Goal: Transaction & Acquisition: Purchase product/service

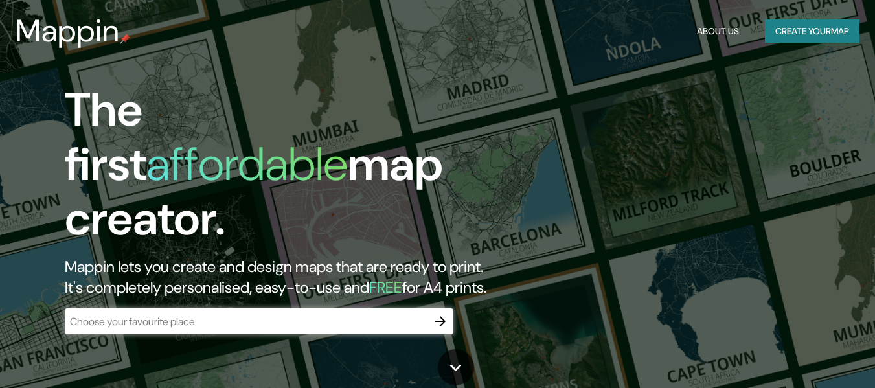
click at [796, 89] on div "The first affordable map creator. Mappin lets you create and design maps that a…" at bounding box center [437, 194] width 875 height 388
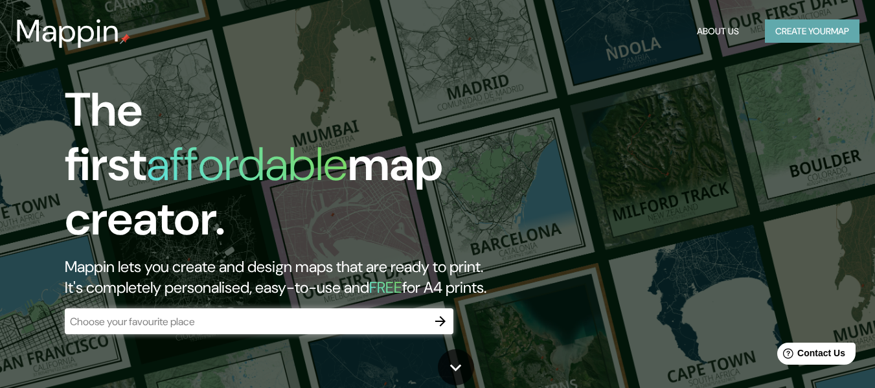
click at [799, 33] on button "Create your map" at bounding box center [811, 31] width 95 height 24
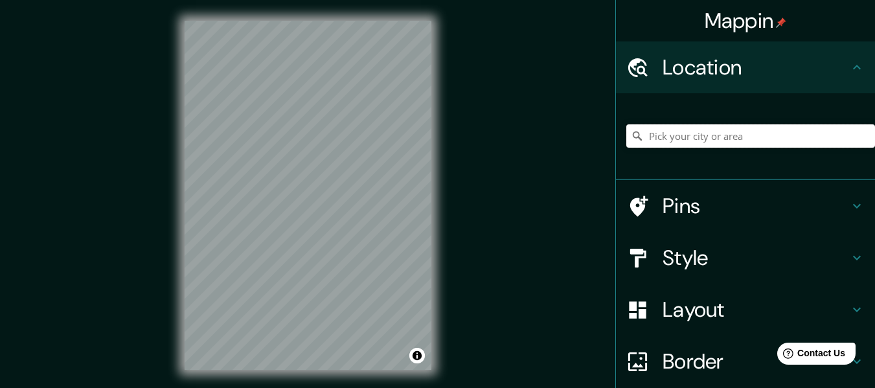
click at [642, 134] on input "Pick your city or area" at bounding box center [750, 135] width 249 height 23
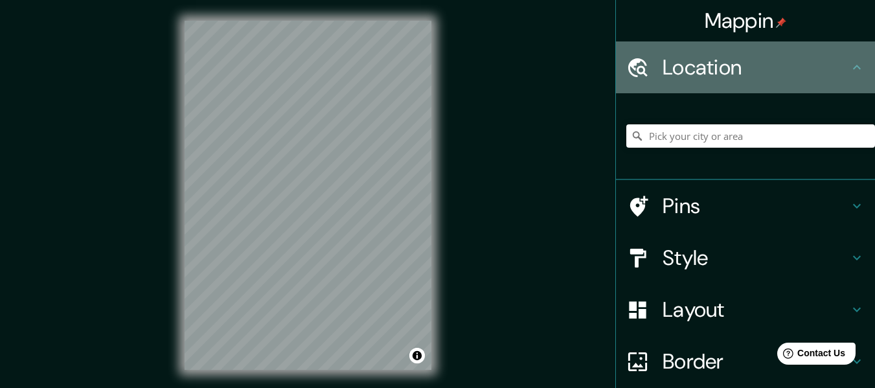
click at [699, 77] on h4 "Location" at bounding box center [755, 67] width 186 height 26
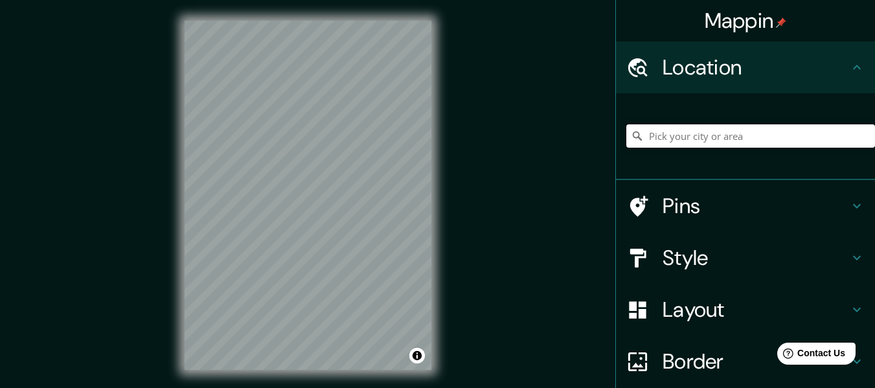
click at [659, 142] on input "Pick your city or area" at bounding box center [750, 135] width 249 height 23
click at [793, 136] on input "Saraguro Canton, [GEOGRAPHIC_DATA], [GEOGRAPHIC_DATA]" at bounding box center [750, 135] width 249 height 23
click at [849, 136] on div "Saraguro, [GEOGRAPHIC_DATA] - [GEOGRAPHIC_DATA], 1101, [GEOGRAPHIC_DATA] Saragu…" at bounding box center [750, 135] width 249 height 23
click at [833, 135] on input "Saraguro, Loja Canton - [GEOGRAPHIC_DATA], 1101, [GEOGRAPHIC_DATA]" at bounding box center [750, 135] width 249 height 23
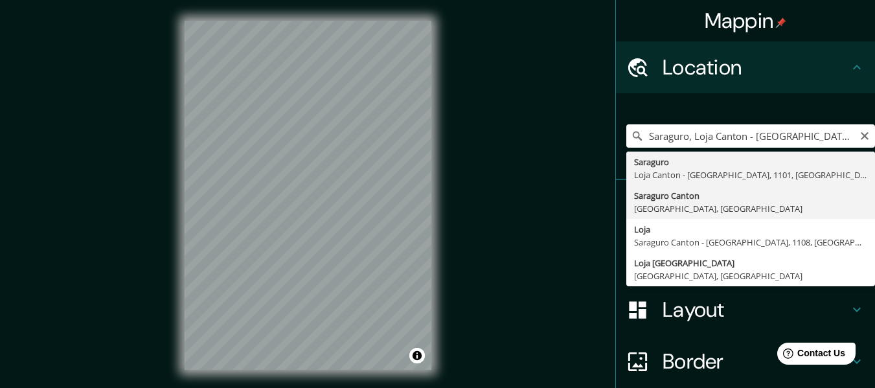
type input "Saraguro Canton, [GEOGRAPHIC_DATA], [GEOGRAPHIC_DATA]"
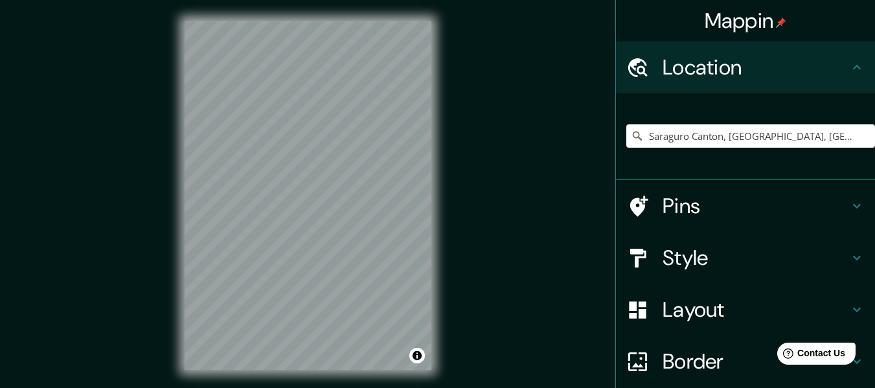
click at [662, 200] on h4 "Pins" at bounding box center [755, 206] width 186 height 26
click at [662, 200] on div "Pins" at bounding box center [745, 206] width 259 height 52
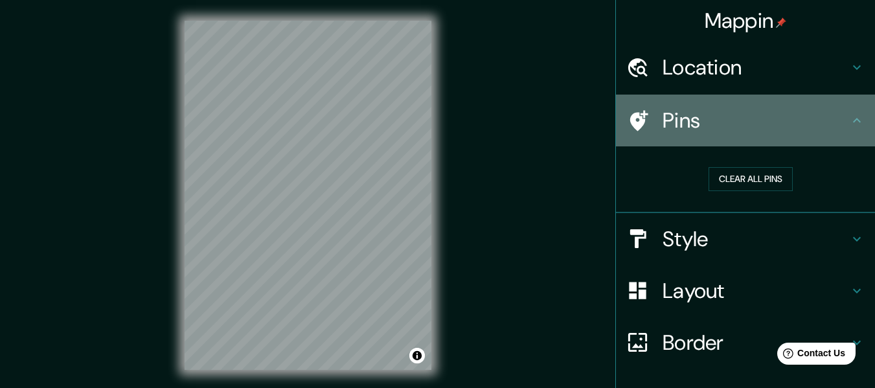
click at [685, 110] on h4 "Pins" at bounding box center [755, 120] width 186 height 26
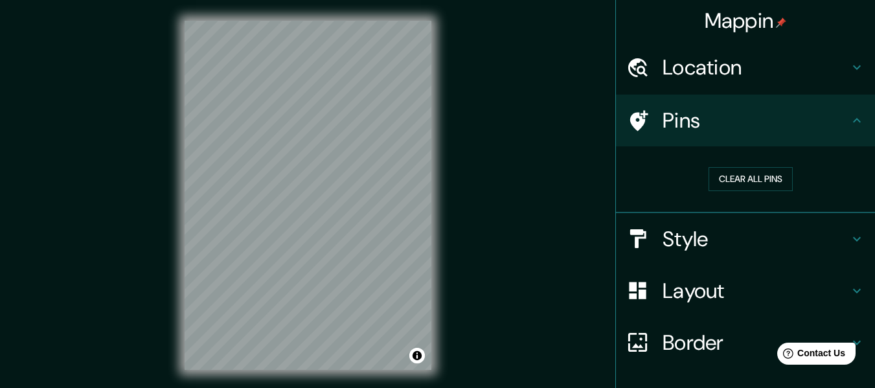
click at [718, 69] on h4 "Location" at bounding box center [755, 67] width 186 height 26
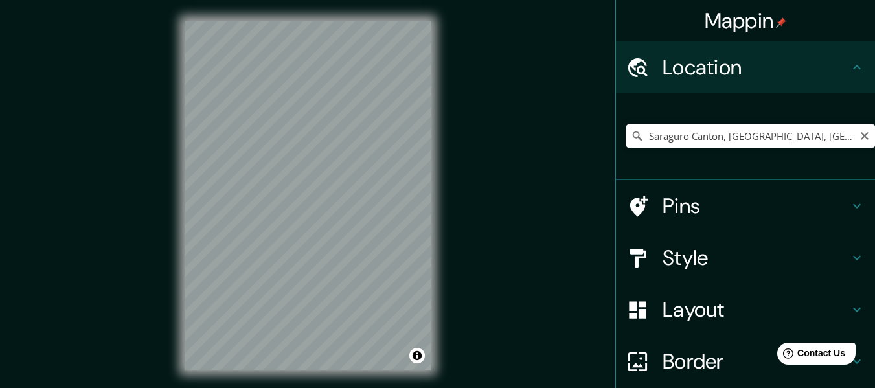
click at [690, 133] on input "Saraguro Canton, [GEOGRAPHIC_DATA], [GEOGRAPHIC_DATA]" at bounding box center [750, 135] width 249 height 23
click at [786, 138] on input "Saraguro Canton, [GEOGRAPHIC_DATA], [GEOGRAPHIC_DATA]" at bounding box center [750, 135] width 249 height 23
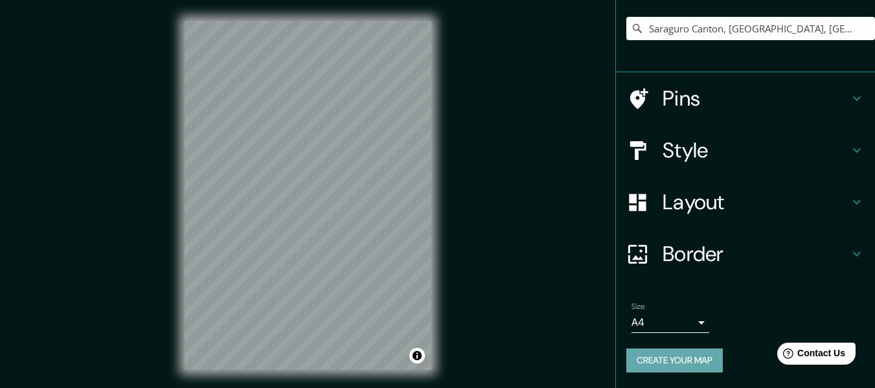
click at [658, 361] on button "Create your map" at bounding box center [674, 360] width 96 height 24
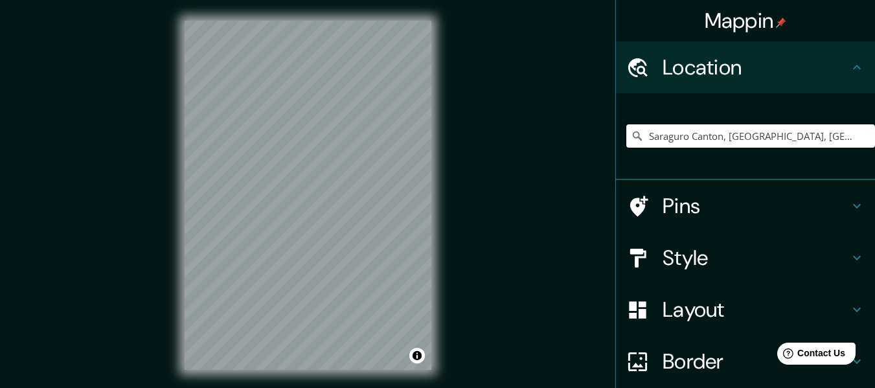
click at [705, 132] on input "Saraguro Canton, [GEOGRAPHIC_DATA], [GEOGRAPHIC_DATA]" at bounding box center [750, 135] width 249 height 23
click at [785, 133] on input "Saraguro Canton, [GEOGRAPHIC_DATA], [GEOGRAPHIC_DATA]" at bounding box center [750, 135] width 249 height 23
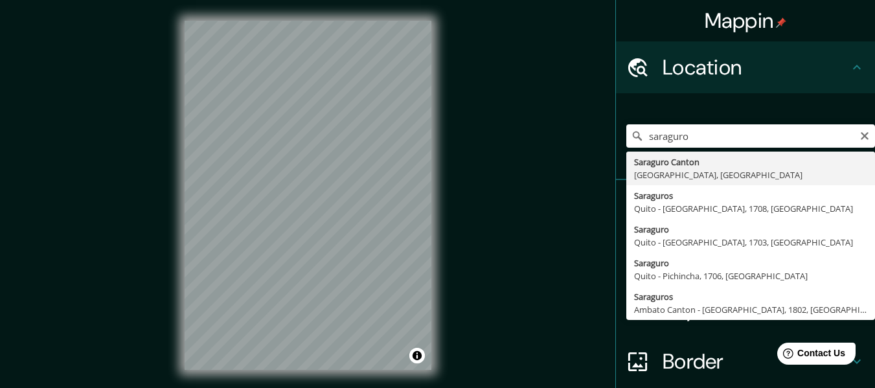
type input "Saraguro Canton, [GEOGRAPHIC_DATA], [GEOGRAPHIC_DATA]"
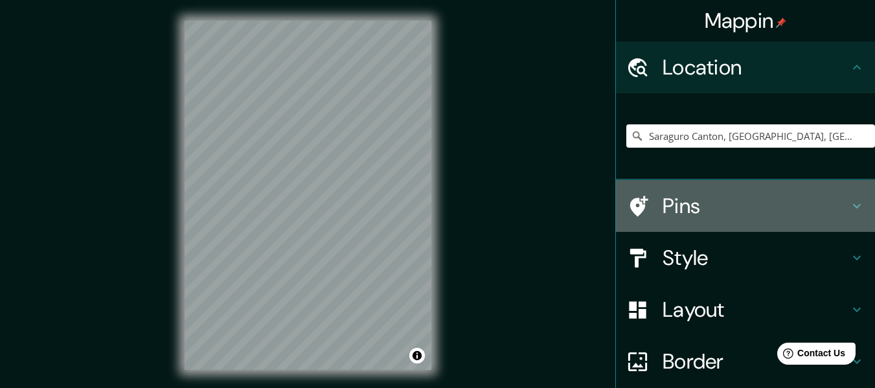
click at [702, 210] on h4 "Pins" at bounding box center [755, 206] width 186 height 26
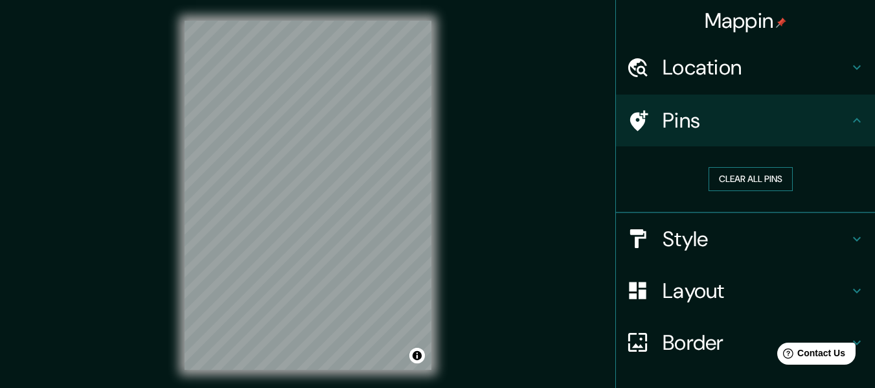
click at [731, 175] on button "Clear all pins" at bounding box center [750, 179] width 84 height 24
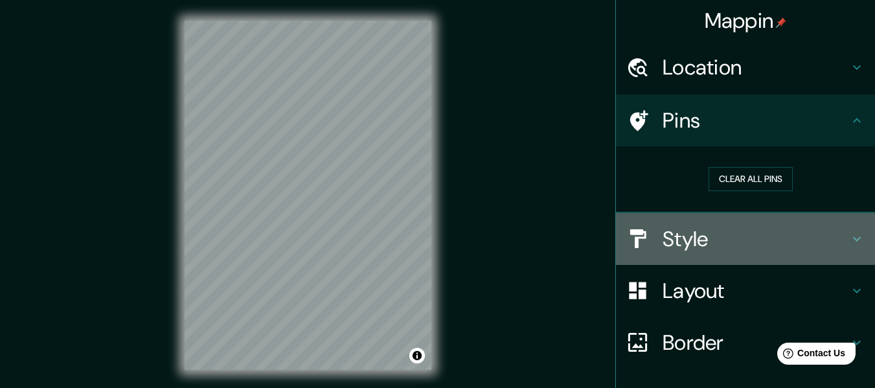
drag, startPoint x: 689, startPoint y: 224, endPoint x: 811, endPoint y: 231, distance: 121.9
click at [689, 225] on div "Style" at bounding box center [745, 239] width 259 height 52
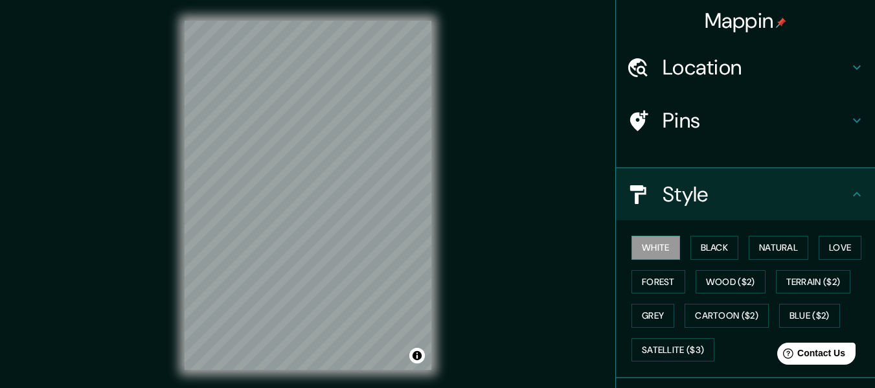
click at [846, 230] on div "White Black Natural Love Forest Wood ($2) Terrain ($2) Grey Cartoon ($2) Blue (…" at bounding box center [745, 299] width 259 height 158
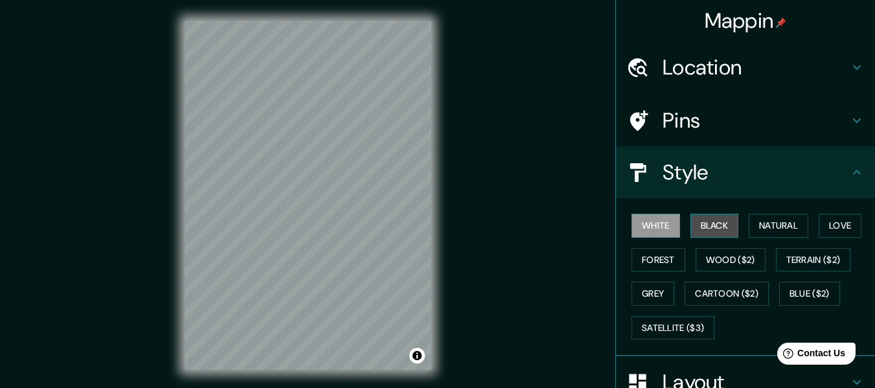
click at [723, 225] on button "Black" at bounding box center [714, 226] width 49 height 24
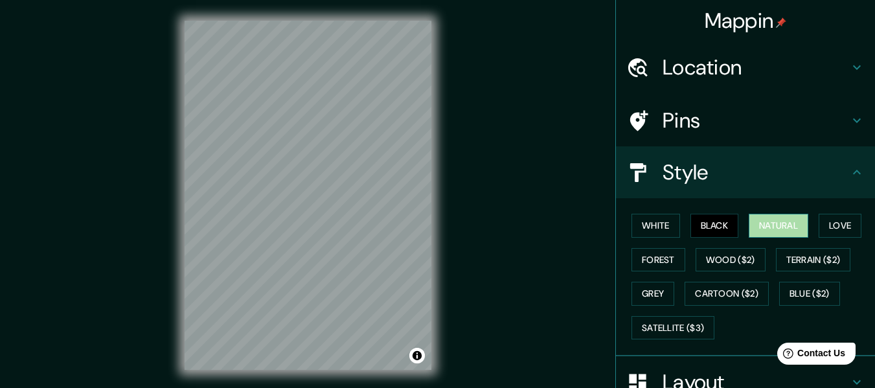
click at [758, 225] on button "Natural" at bounding box center [778, 226] width 60 height 24
